Goal: Check status: Check status

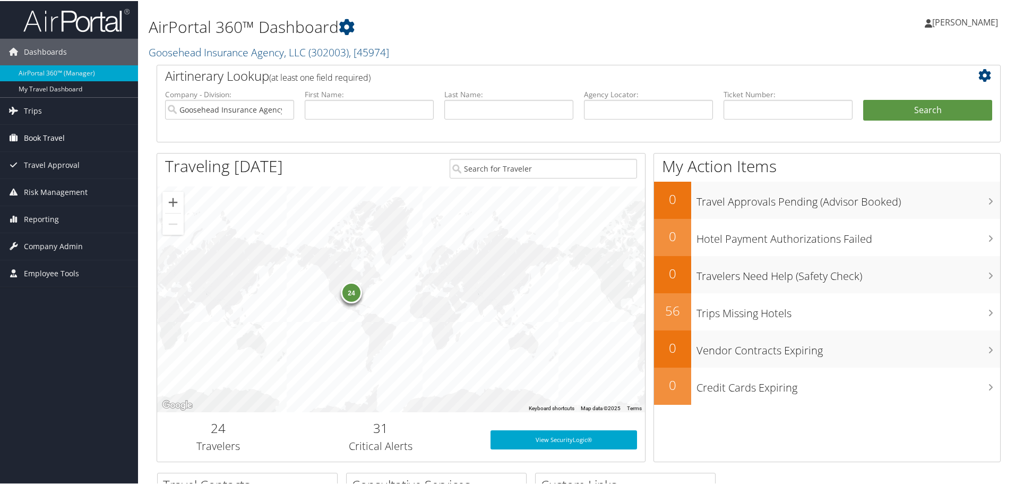
click at [76, 135] on link "Book Travel" at bounding box center [69, 137] width 138 height 27
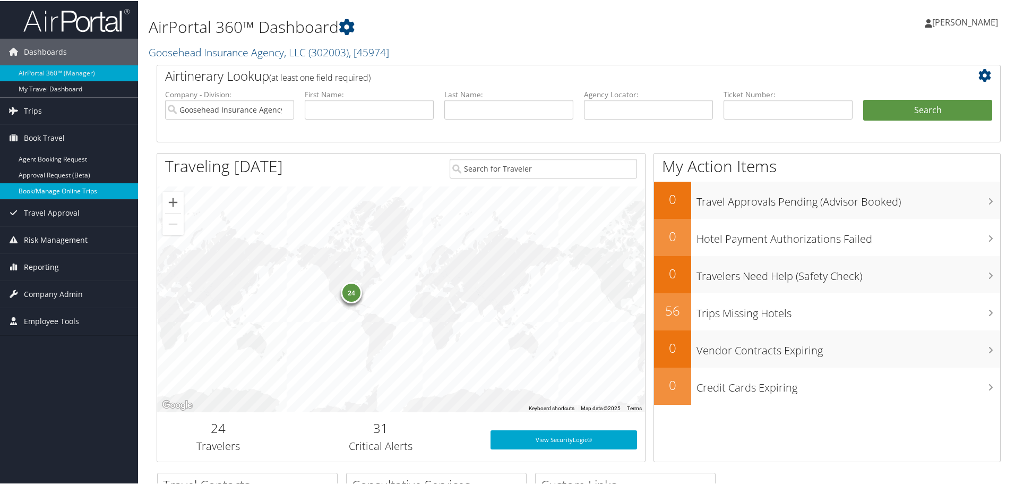
click at [57, 196] on link "Book/Manage Online Trips" at bounding box center [69, 190] width 138 height 16
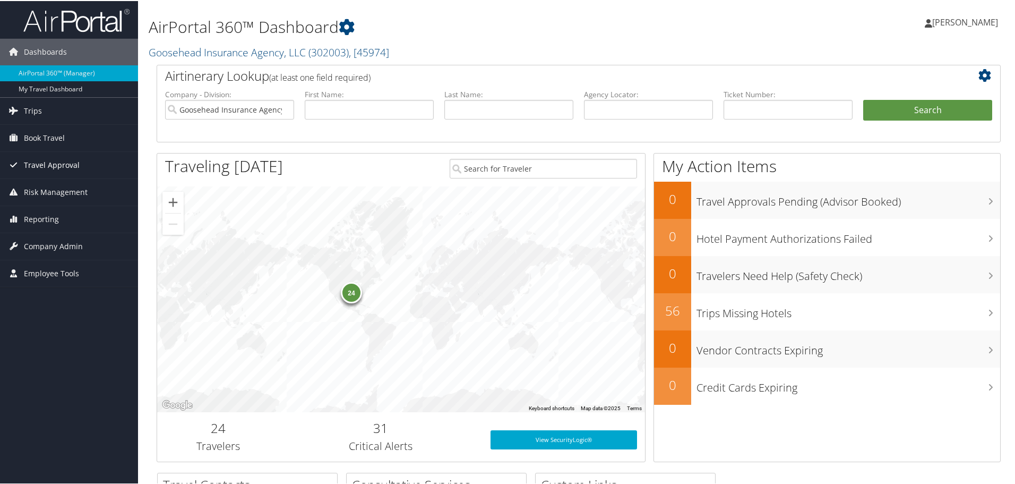
click at [64, 167] on span "Travel Approval" at bounding box center [52, 164] width 56 height 27
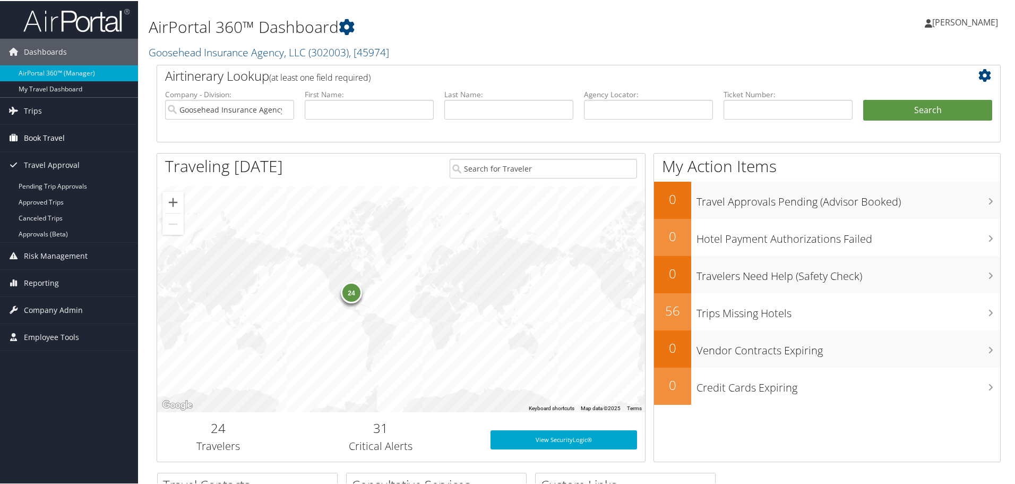
click at [43, 135] on span "Book Travel" at bounding box center [44, 137] width 41 height 27
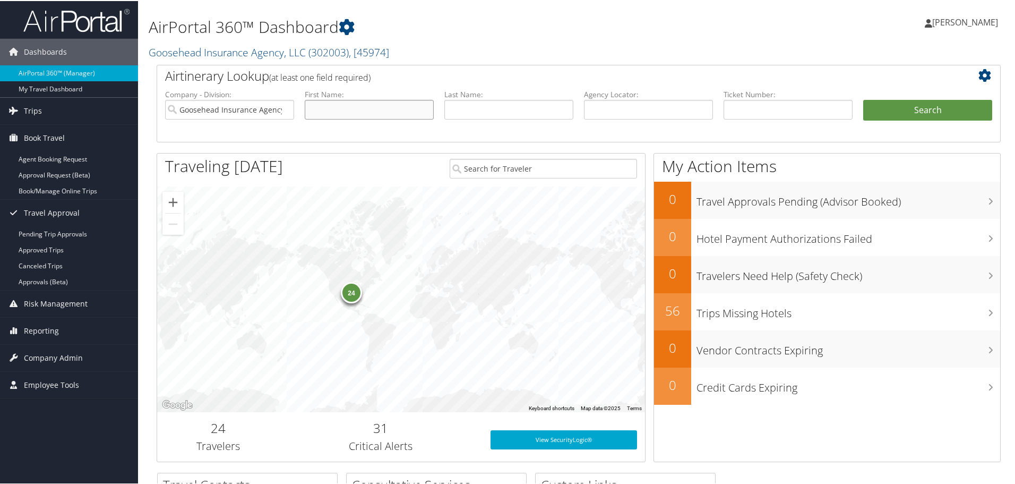
click at [364, 105] on input "text" at bounding box center [369, 109] width 129 height 20
type input "Adam"
click at [465, 98] on label "Last Name:" at bounding box center [508, 93] width 129 height 11
click at [468, 113] on input "text" at bounding box center [508, 109] width 129 height 20
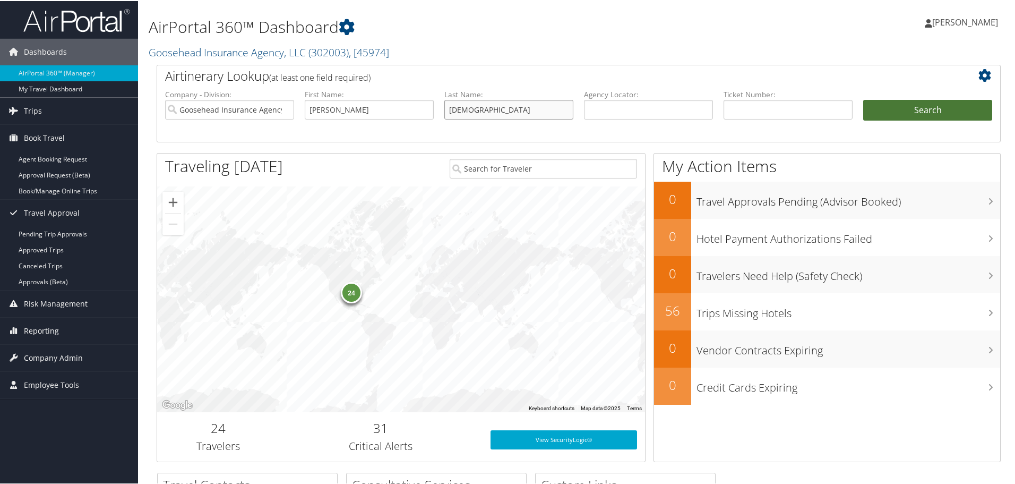
type input "Chick"
click at [864, 106] on button "Search" at bounding box center [927, 109] width 129 height 21
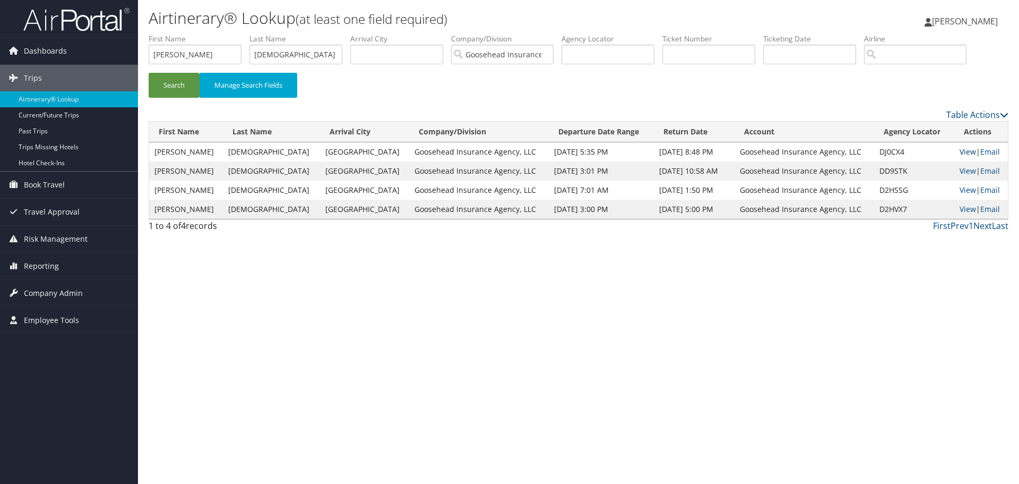
click at [963, 152] on link "View" at bounding box center [968, 152] width 16 height 10
drag, startPoint x: 224, startPoint y: 55, endPoint x: 134, endPoint y: 65, distance: 90.8
click at [134, 65] on div "Dashboards AirPortal 360™ (Manager) My Travel Dashboard Trips Airtinerary® Look…" at bounding box center [509, 242] width 1019 height 484
type input "Gracie"
drag, startPoint x: 304, startPoint y: 53, endPoint x: 165, endPoint y: 44, distance: 139.4
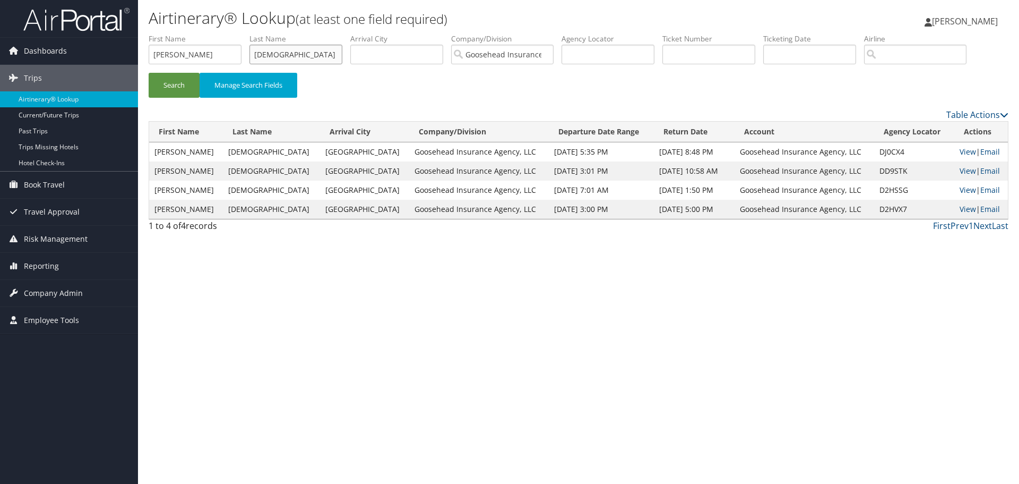
click at [165, 33] on ul "First Name Gracie Last Name Chick Departure City Arrival City Company/Division …" at bounding box center [579, 33] width 860 height 0
type input "Stark"
click at [149, 73] on button "Search" at bounding box center [174, 85] width 51 height 25
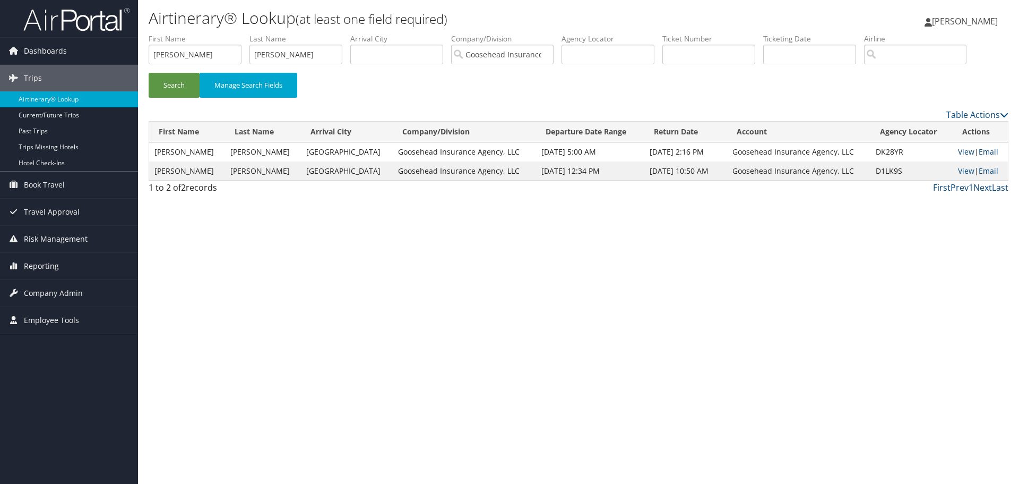
click at [961, 148] on link "View" at bounding box center [966, 152] width 16 height 10
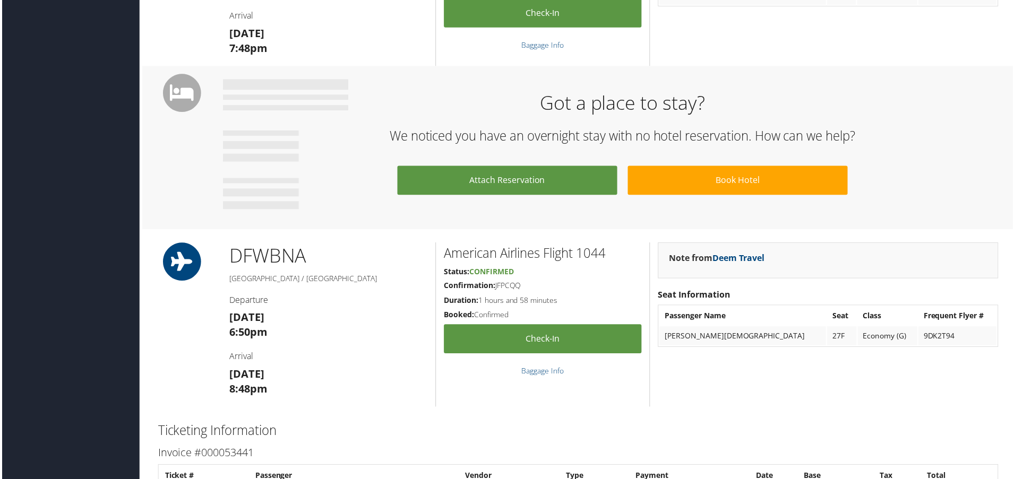
scroll to position [456, 0]
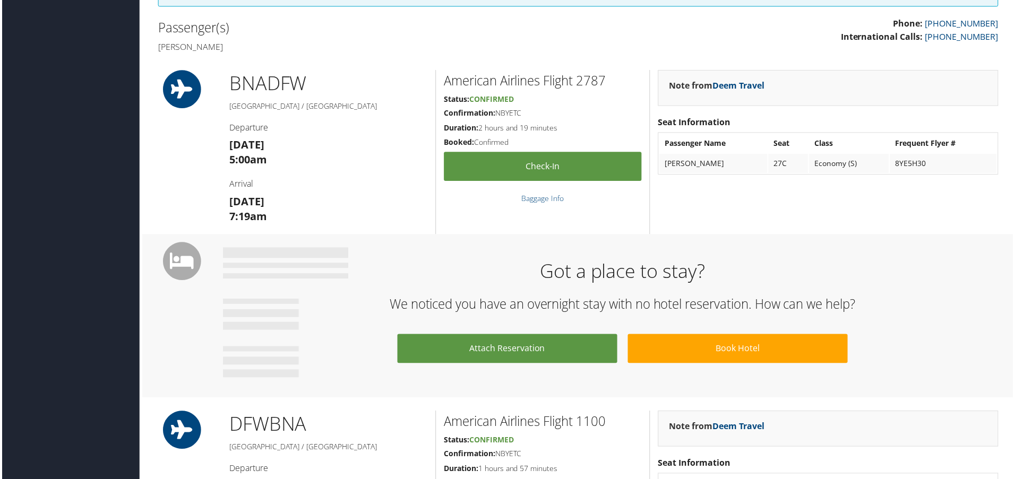
scroll to position [277, 0]
